Goal: Transaction & Acquisition: Purchase product/service

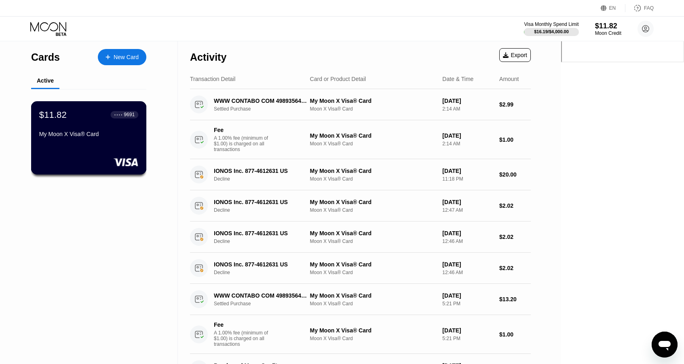
click at [70, 140] on div "My Moon X Visa® Card" at bounding box center [88, 136] width 99 height 10
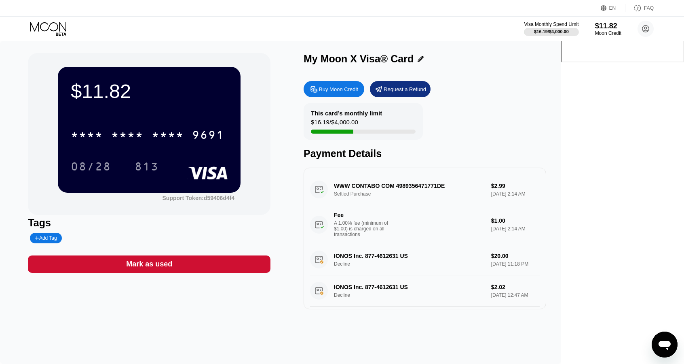
click at [423, 126] on div "This card’s monthly limit $16.19 / $4,000.00" at bounding box center [363, 121] width 119 height 36
click at [644, 31] on circle at bounding box center [646, 29] width 16 height 16
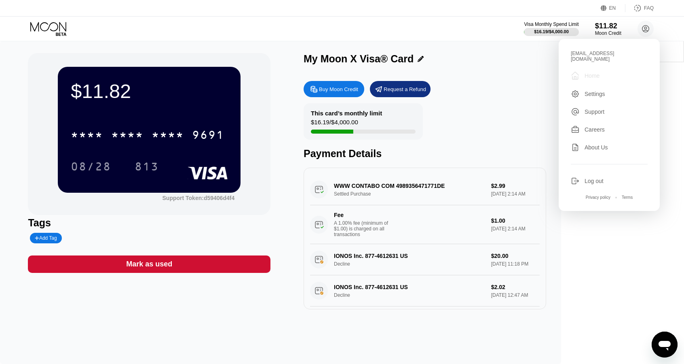
click at [588, 72] on div "Home" at bounding box center [592, 75] width 15 height 6
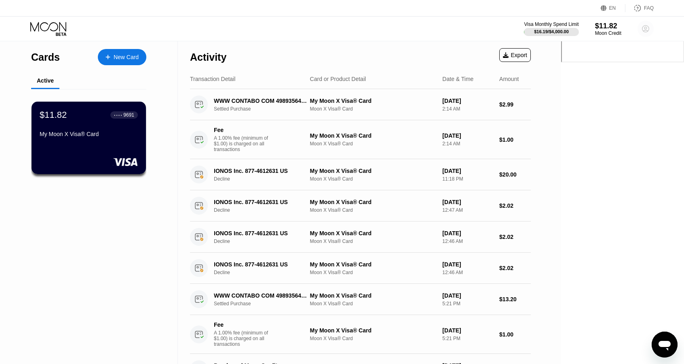
click at [641, 28] on circle at bounding box center [646, 29] width 16 height 16
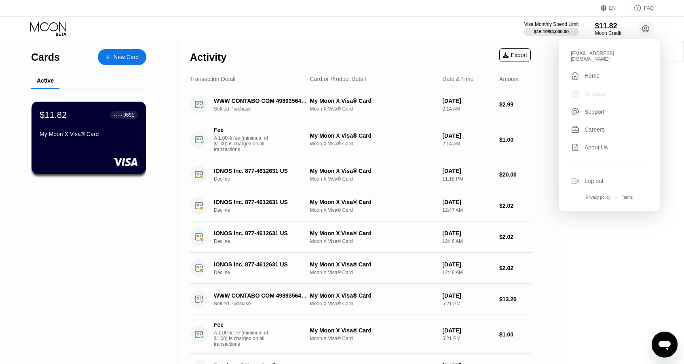
click at [593, 91] on div "Settings" at bounding box center [595, 94] width 21 height 6
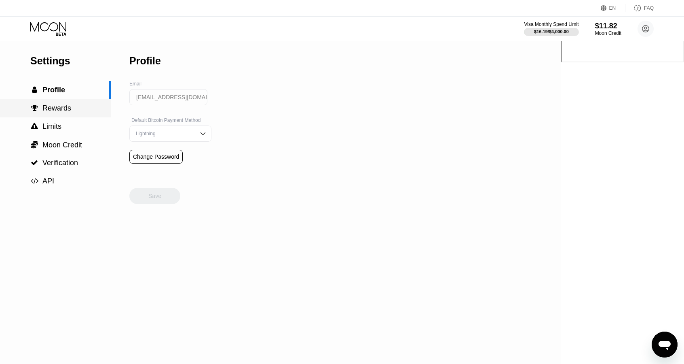
click at [55, 112] on span "Rewards" at bounding box center [56, 108] width 29 height 8
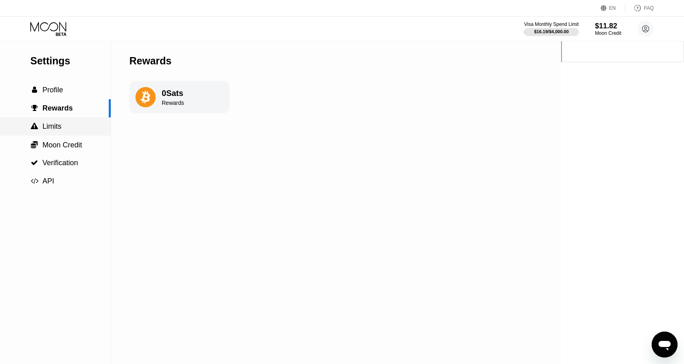
click at [57, 127] on span "Limits" at bounding box center [51, 126] width 19 height 8
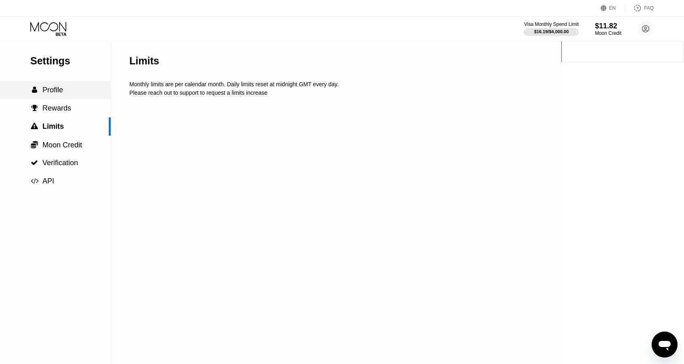
click at [47, 97] on div " Profile" at bounding box center [55, 90] width 111 height 18
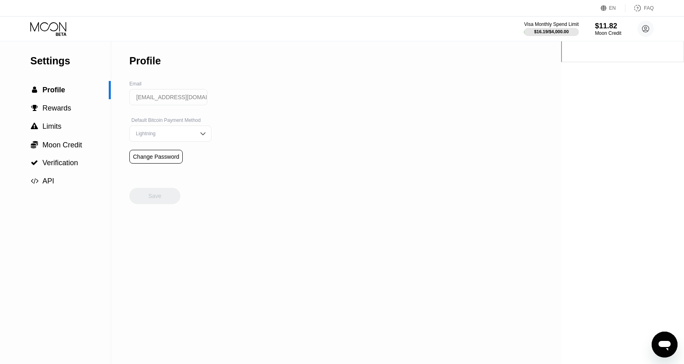
click at [173, 104] on input "[EMAIL_ADDRESS][DOMAIN_NAME]" at bounding box center [168, 97] width 78 height 16
click at [182, 133] on div "Lightning" at bounding box center [164, 134] width 61 height 6
click at [182, 134] on div "Lightning" at bounding box center [164, 134] width 61 height 6
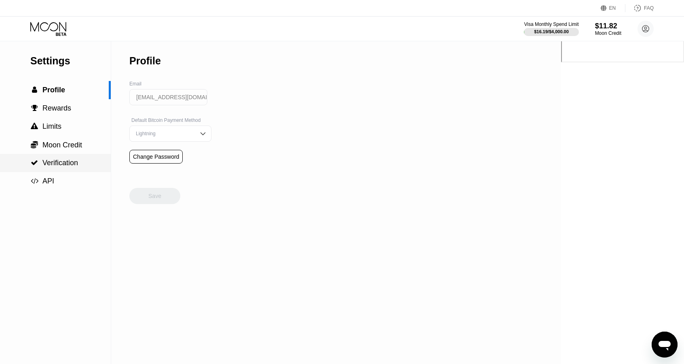
click at [74, 164] on span "Verification" at bounding box center [60, 163] width 36 height 8
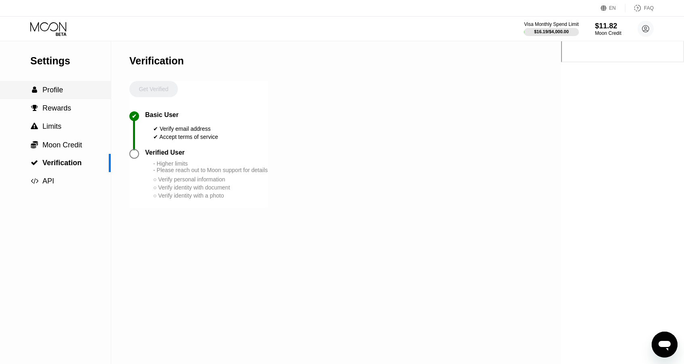
click at [43, 89] on span "Profile" at bounding box center [52, 90] width 21 height 8
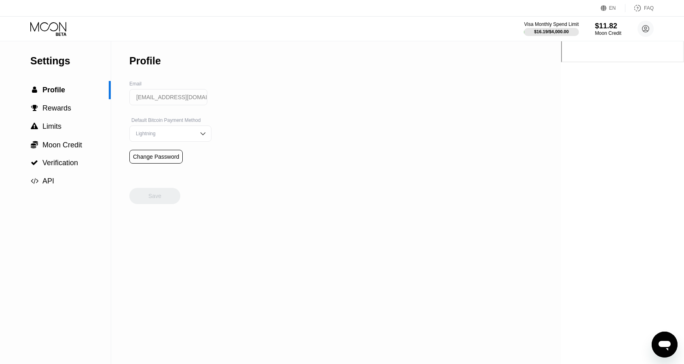
click at [49, 28] on icon at bounding box center [48, 26] width 36 height 9
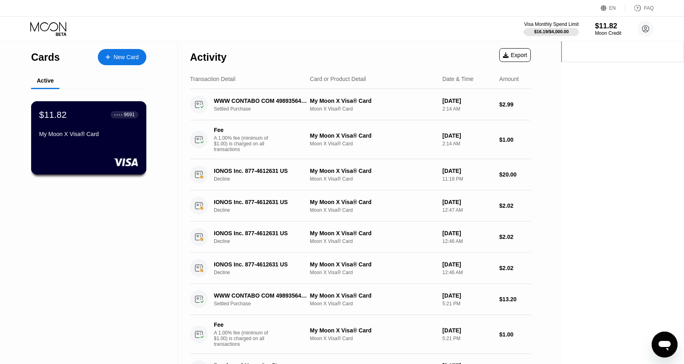
click at [75, 133] on div "My Moon X Visa® Card" at bounding box center [88, 134] width 99 height 6
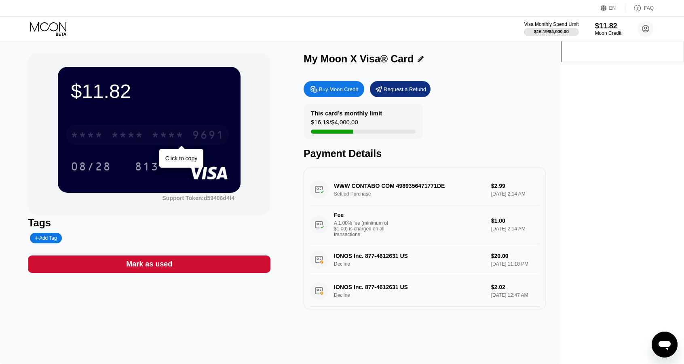
click at [184, 135] on div "* * * * * * * * * * * * 9691" at bounding box center [147, 135] width 163 height 20
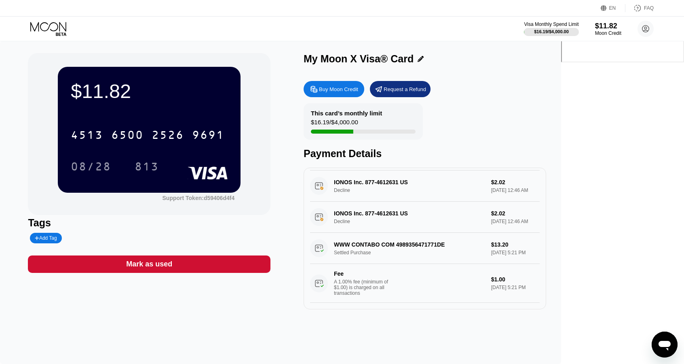
scroll to position [148, 0]
click at [358, 87] on div "Buy Moon Credit" at bounding box center [338, 89] width 39 height 7
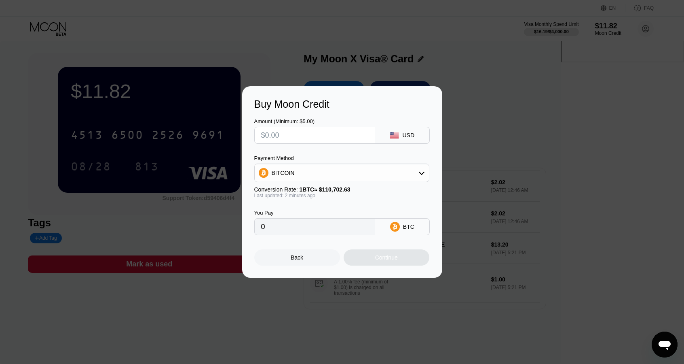
click at [349, 135] on input "text" at bounding box center [314, 135] width 107 height 16
type input "$3"
type input "0.00002710"
type input "$300"
type input "0.00270997"
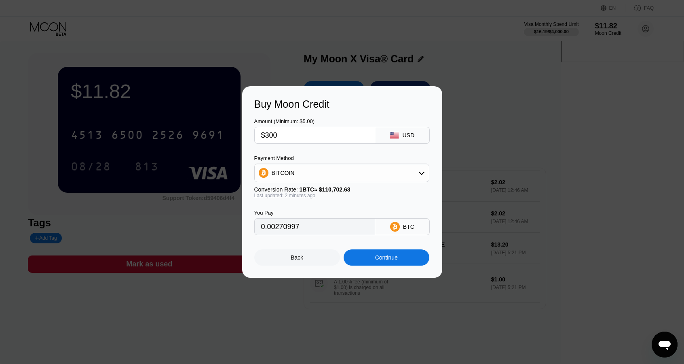
type input "$300"
click at [378, 174] on div "BITCOIN" at bounding box center [342, 173] width 174 height 16
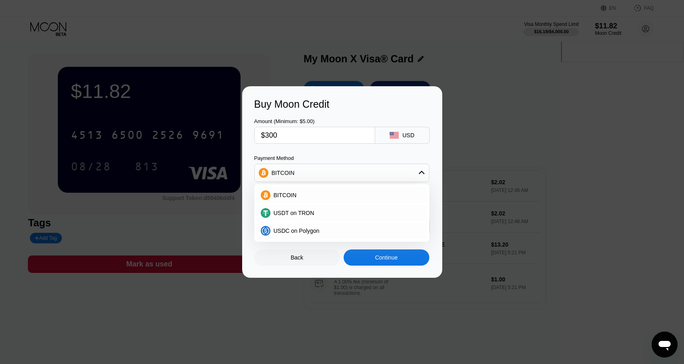
click at [350, 173] on div "BITCOIN" at bounding box center [342, 173] width 174 height 16
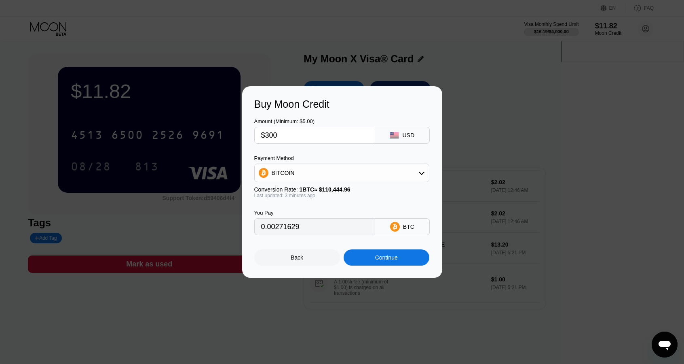
type input "0.00271750"
